Goal: Download file/media

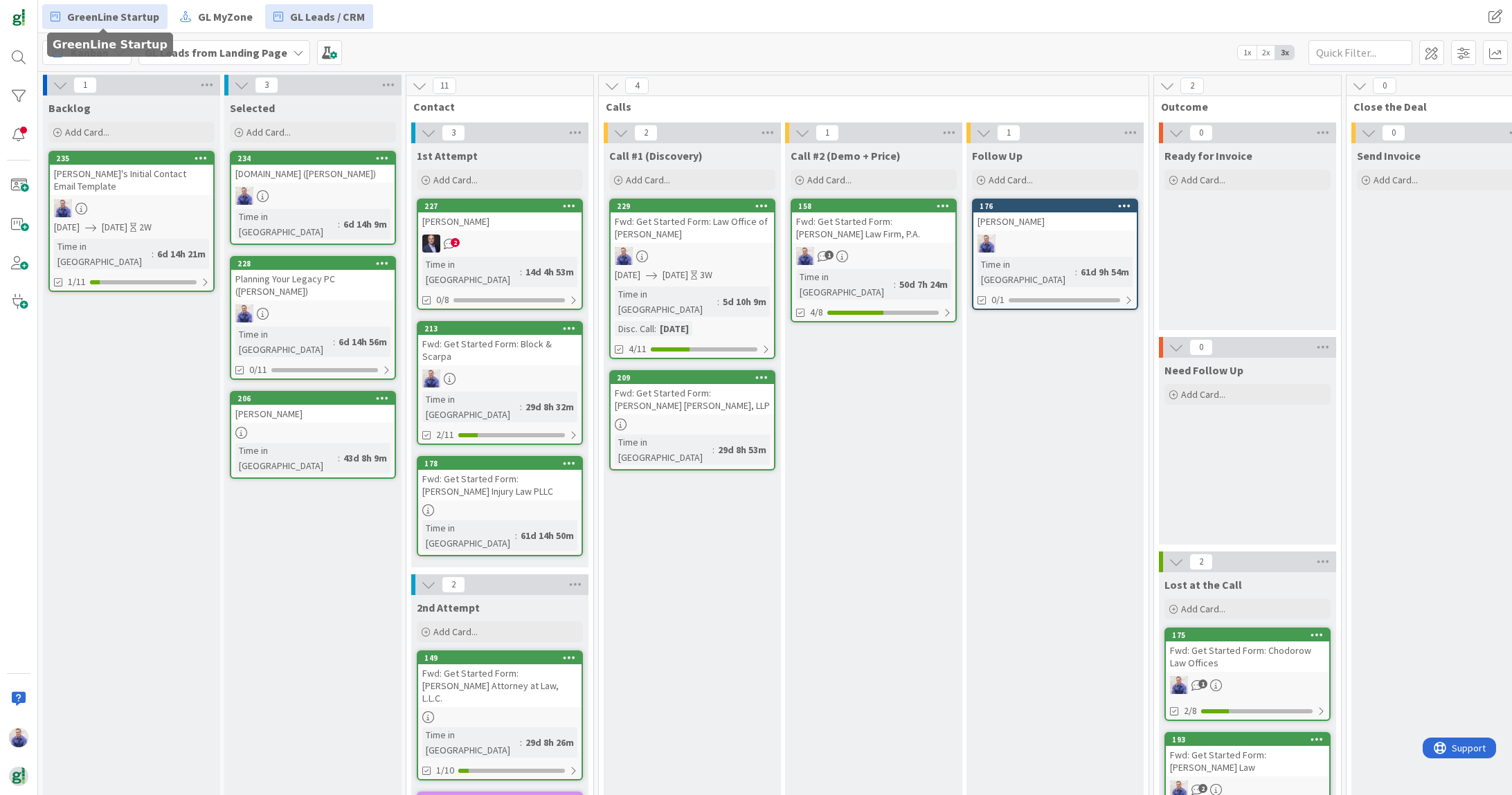
click at [135, 10] on span "GreenLine Startup" at bounding box center [113, 17] width 92 height 17
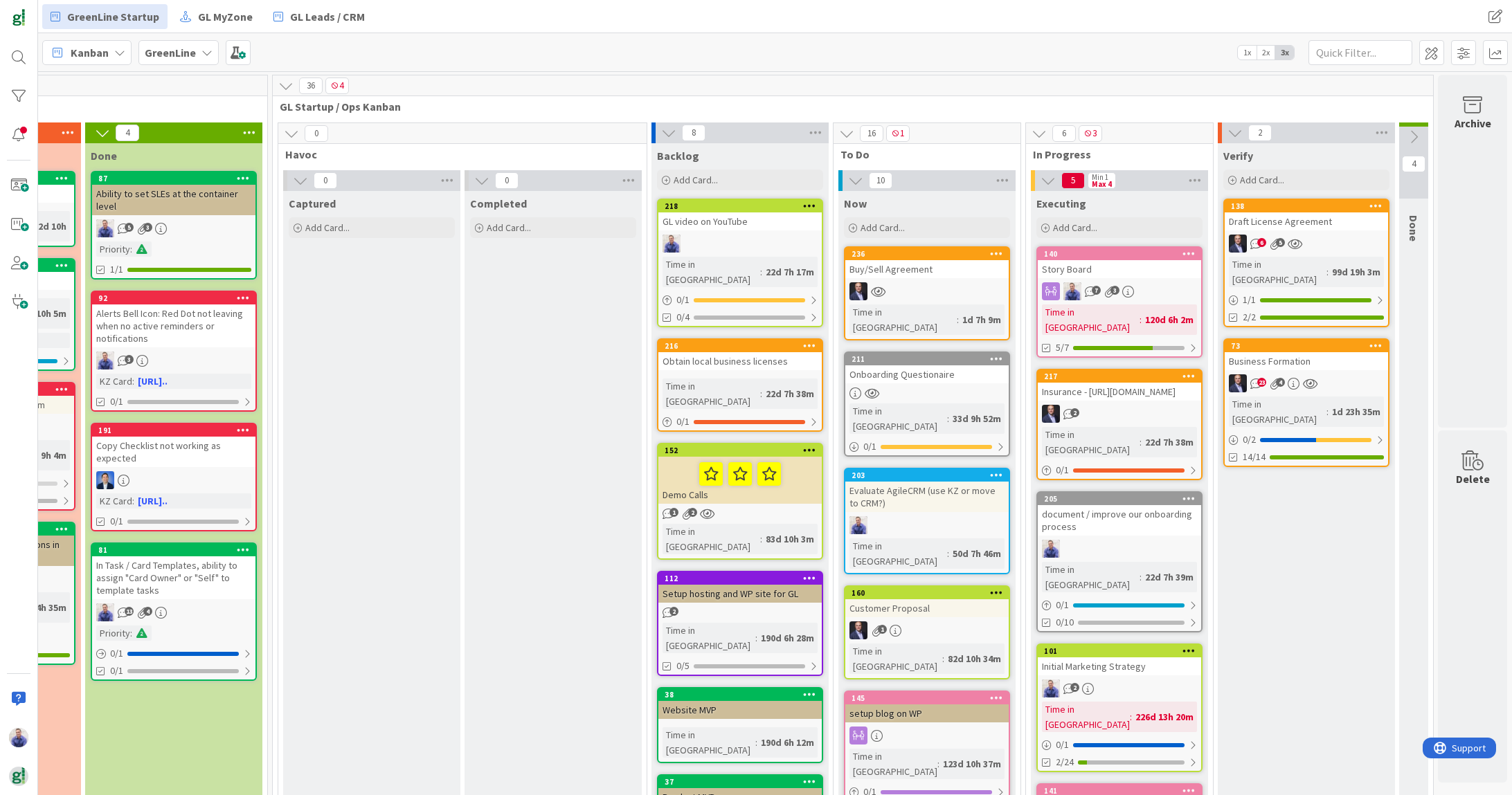
scroll to position [0, 1681]
click at [1139, 266] on div "Story Board" at bounding box center [1119, 270] width 164 height 18
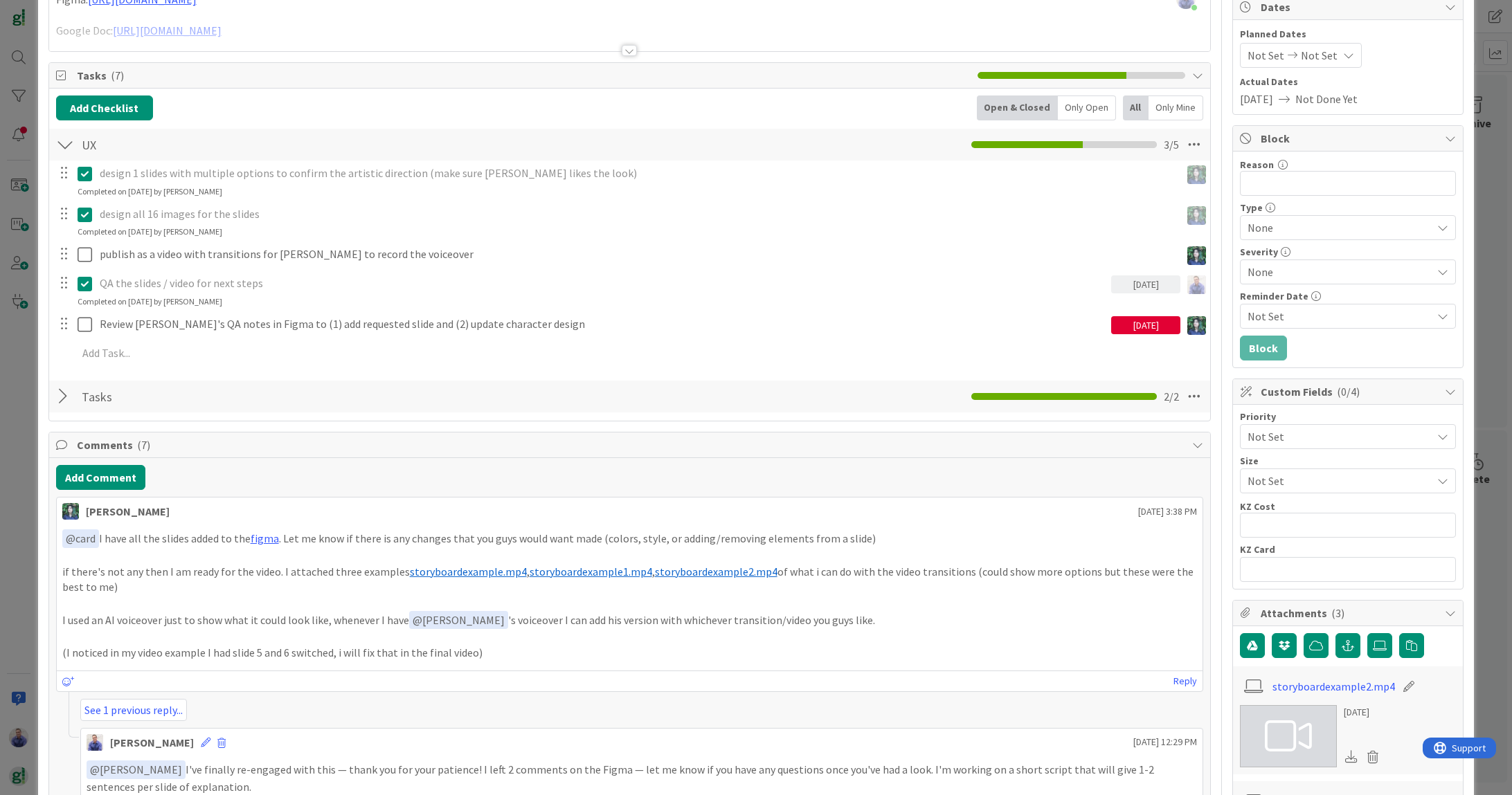
scroll to position [270, 0]
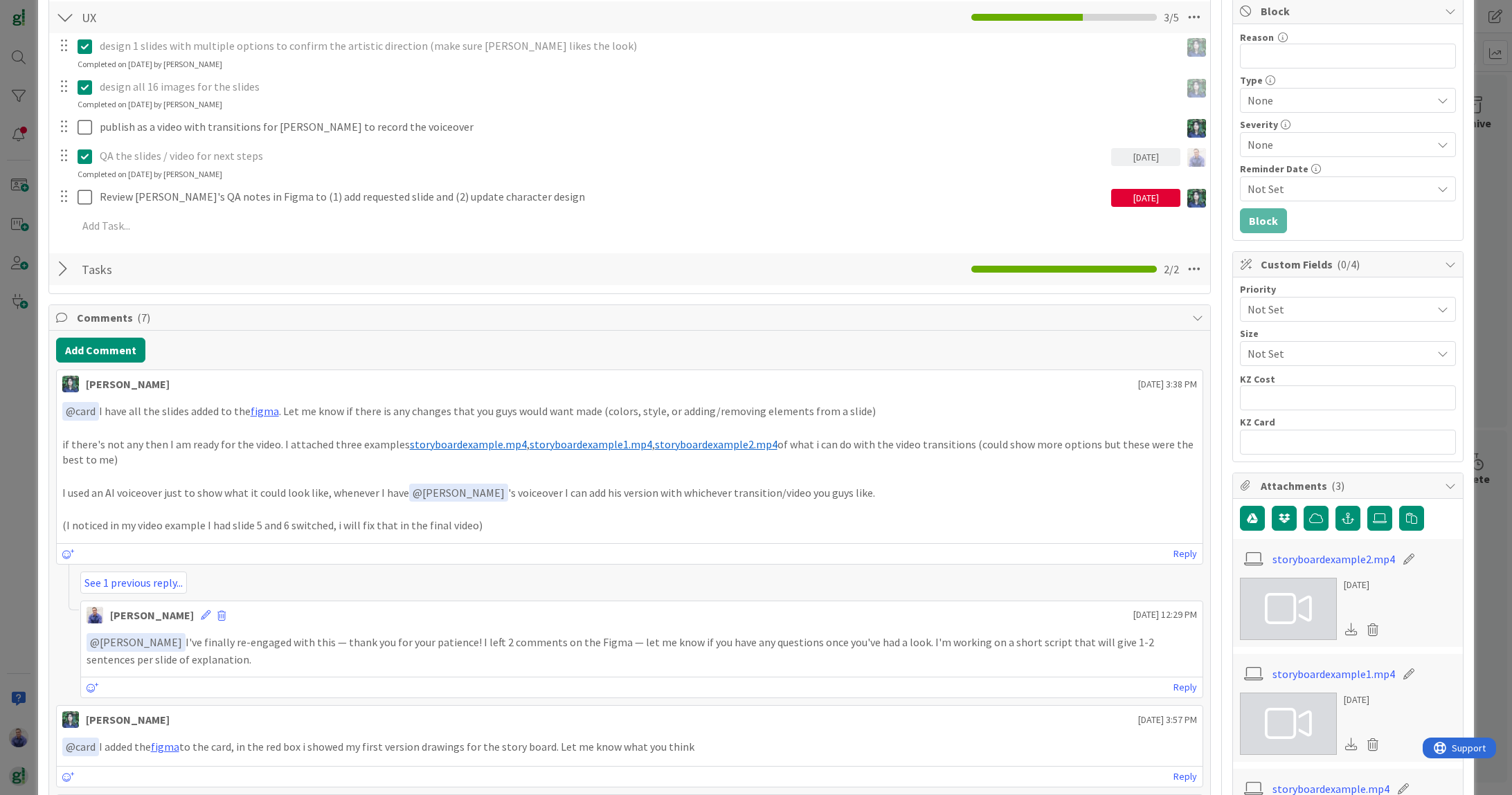
click at [453, 443] on span "storyboardexample.mp4" at bounding box center [468, 444] width 117 height 14
click at [628, 444] on span "storyboardexample1.mp4" at bounding box center [591, 444] width 123 height 14
click at [716, 443] on span "storyboardexample2.mp4" at bounding box center [717, 444] width 123 height 14
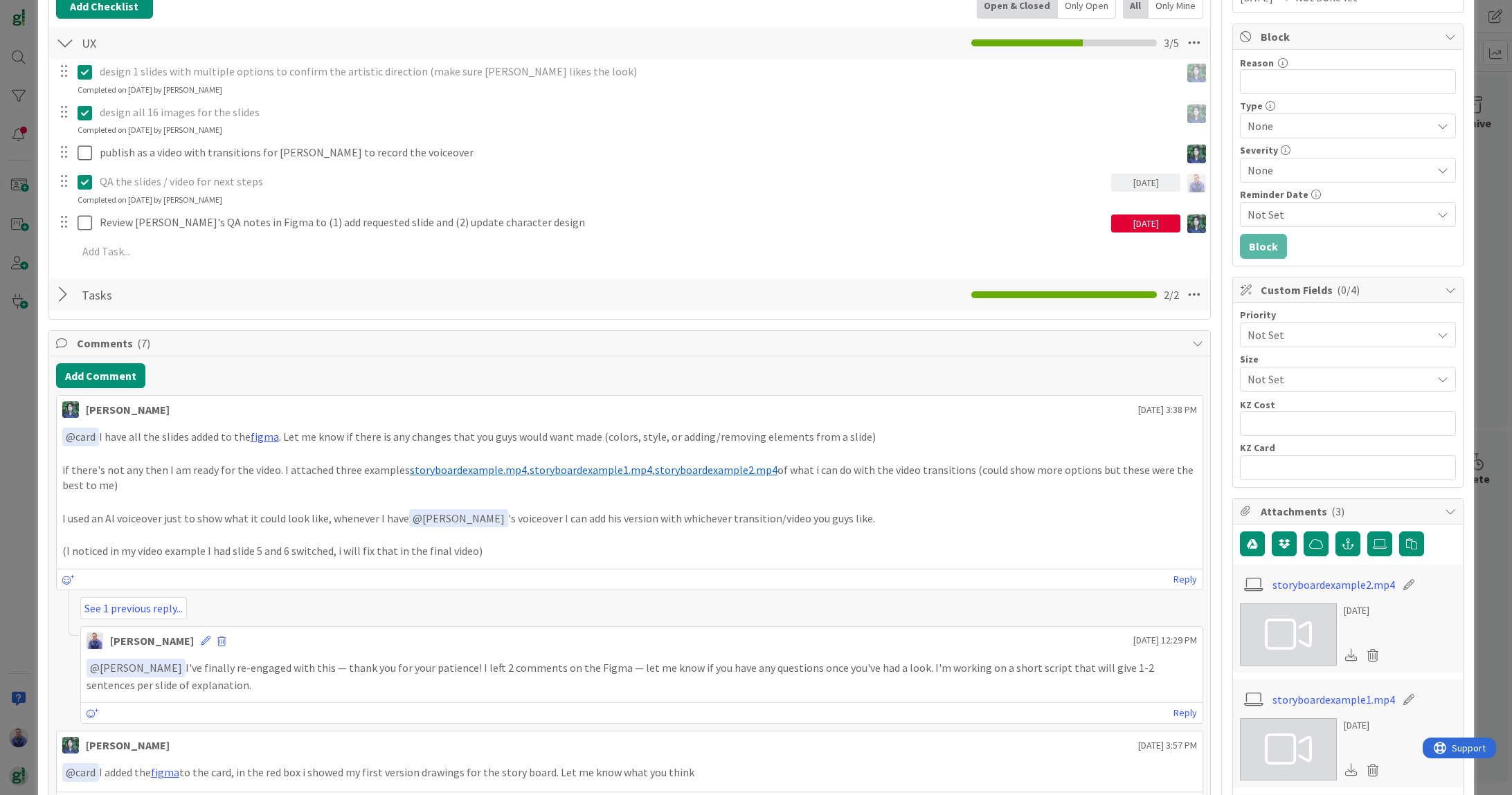
scroll to position [222, 0]
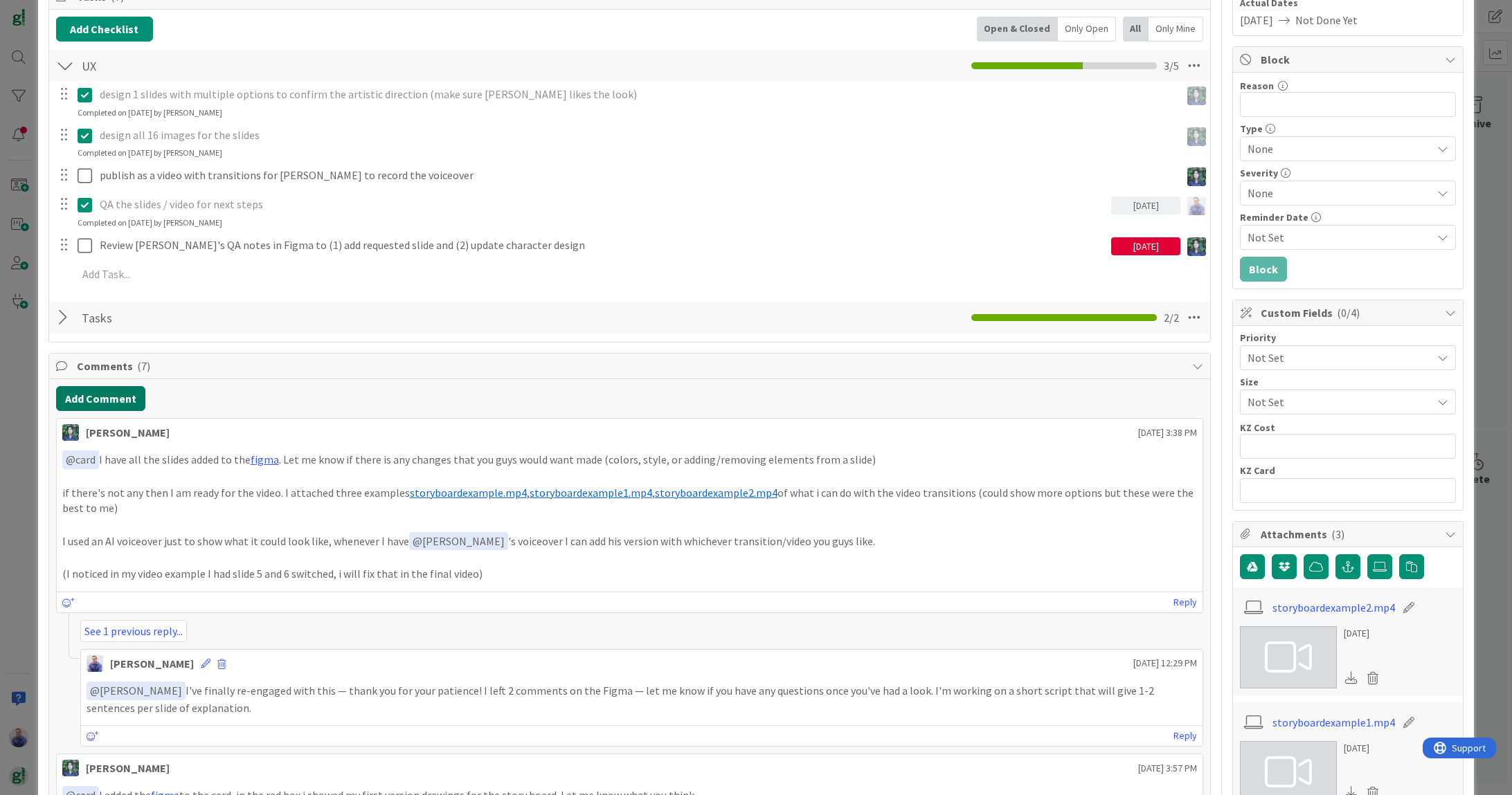
click at [123, 399] on button "Add Comment" at bounding box center [101, 398] width 90 height 25
